Goal: Find specific page/section: Find specific page/section

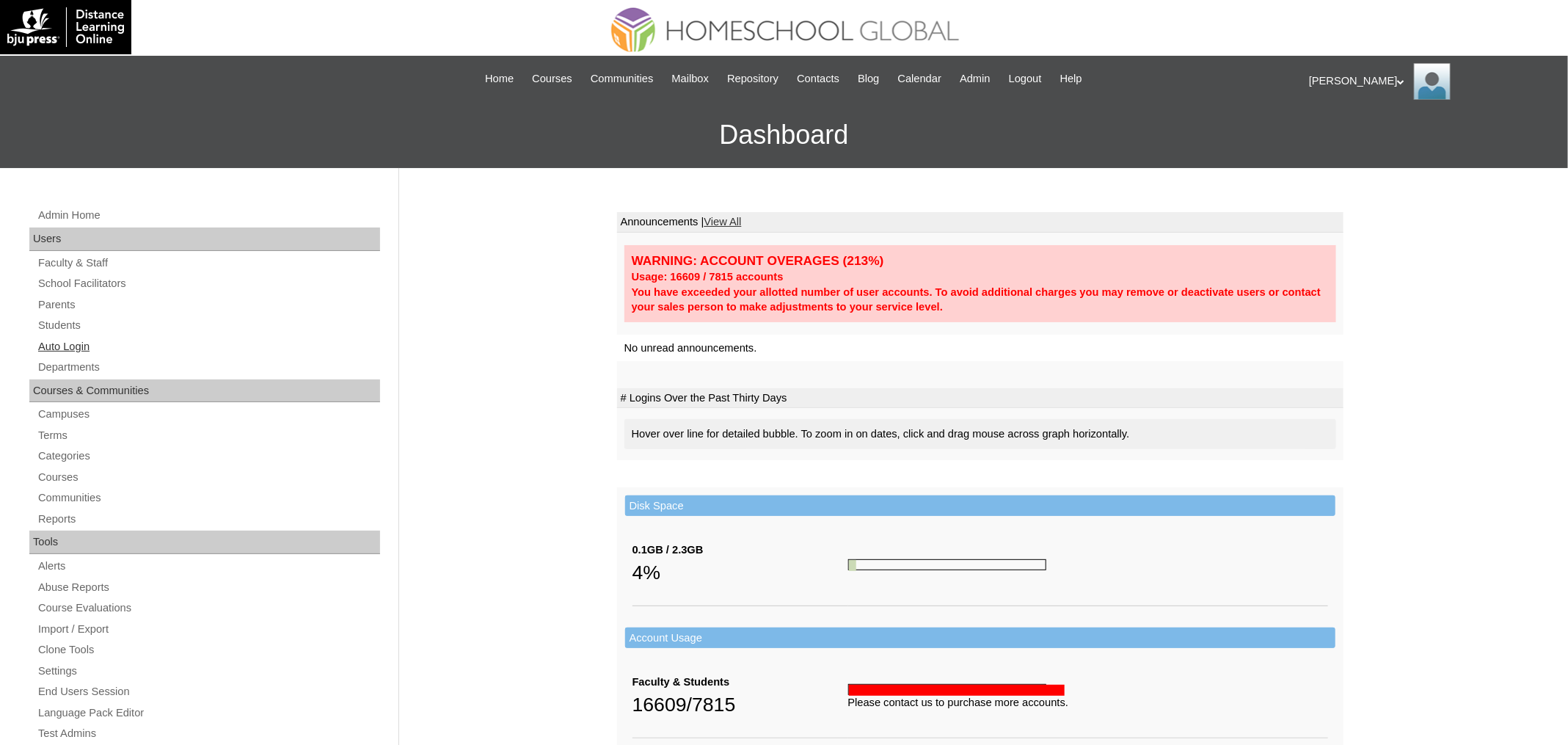
click at [93, 348] on link "Auto Login" at bounding box center [208, 346] width 344 height 18
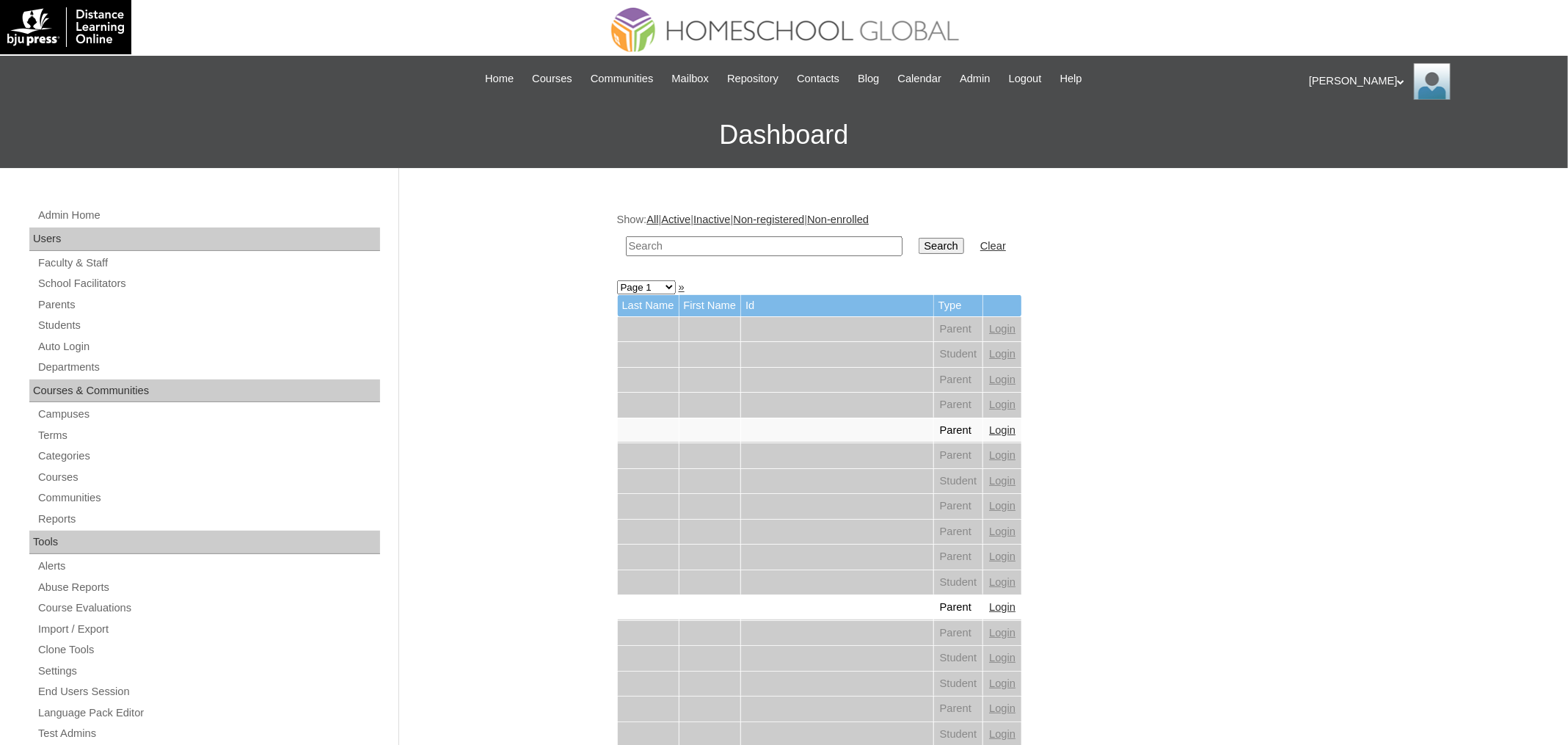
click at [676, 242] on input "text" at bounding box center [764, 246] width 277 height 20
paste input "SOBLECHERO"
type input "SOBLECHERO"
click at [918, 238] on input "Search" at bounding box center [941, 246] width 45 height 16
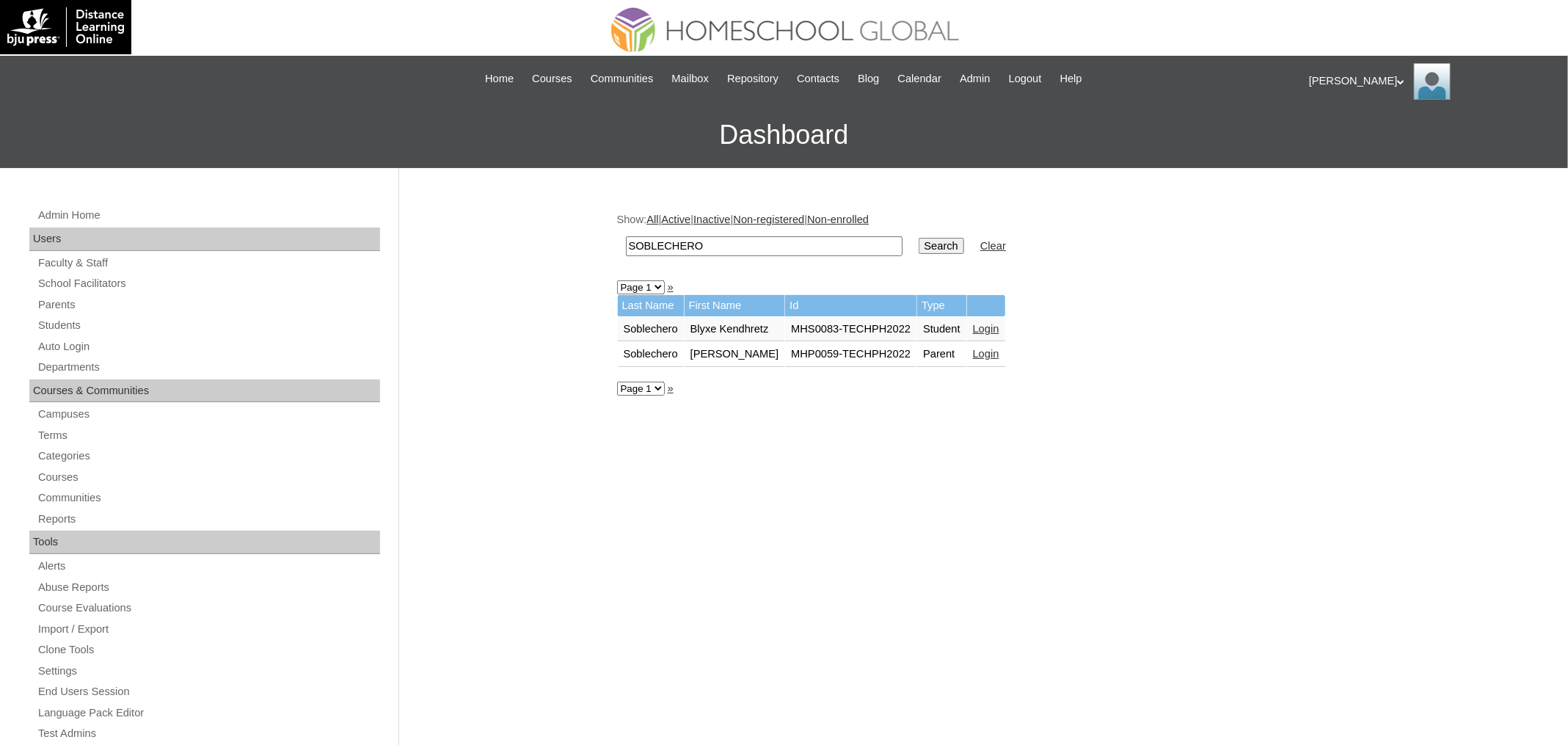
click at [1000, 325] on link "Login" at bounding box center [986, 329] width 26 height 12
